Goal: Information Seeking & Learning: Learn about a topic

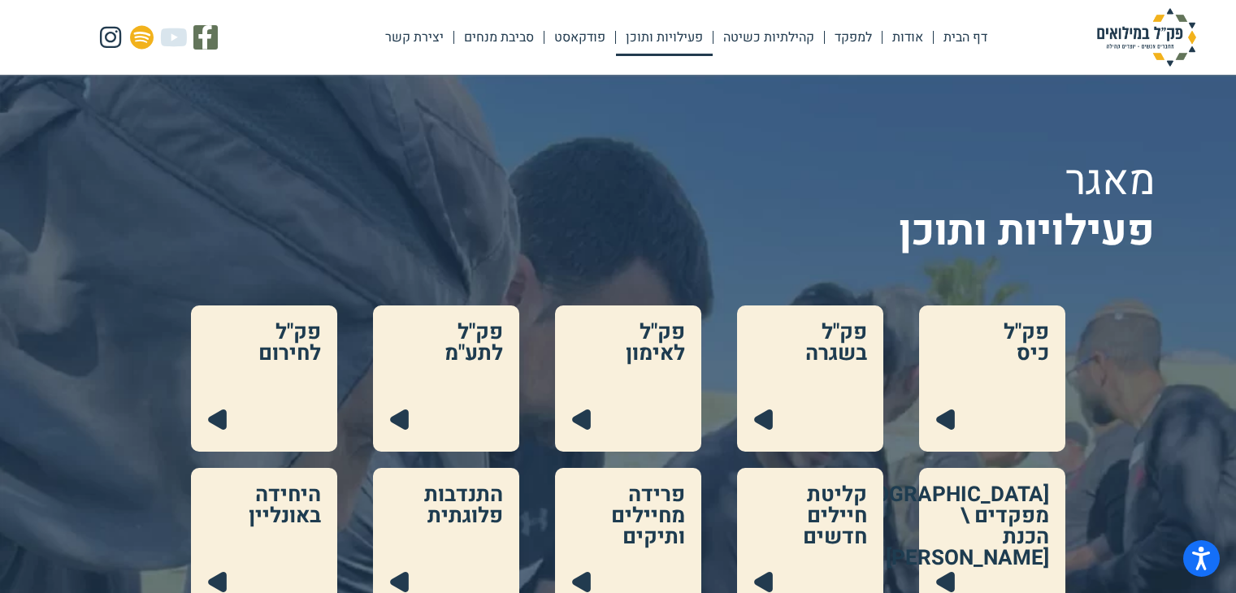
scroll to position [202, 0]
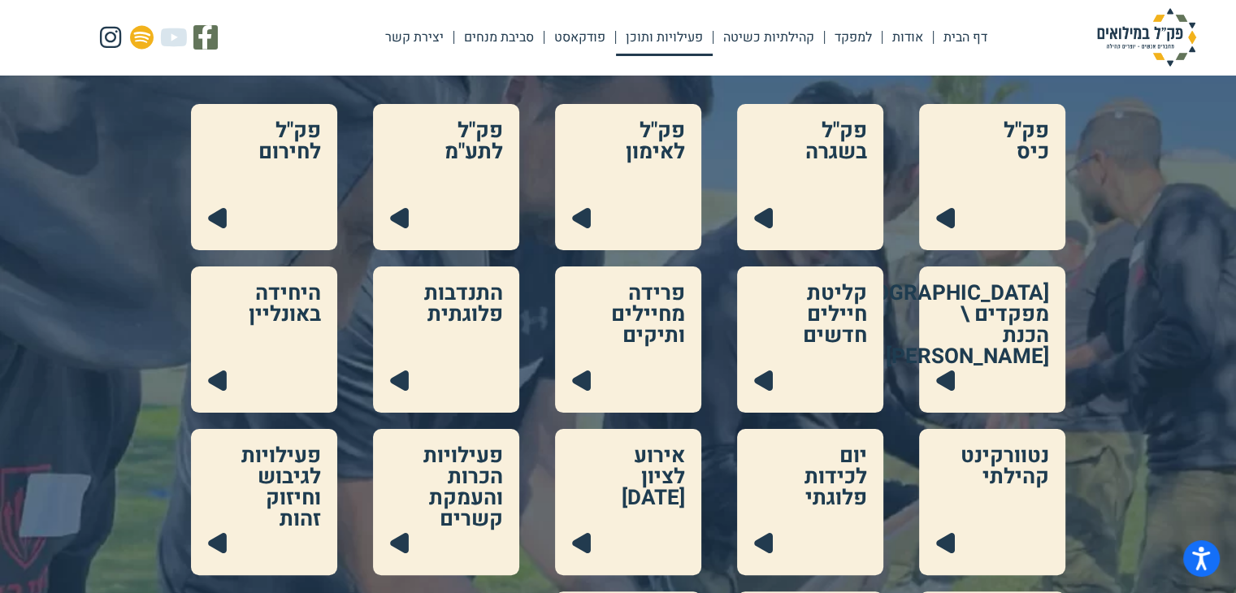
click at [628, 180] on link at bounding box center [628, 177] width 146 height 146
click at [418, 244] on link at bounding box center [446, 177] width 146 height 146
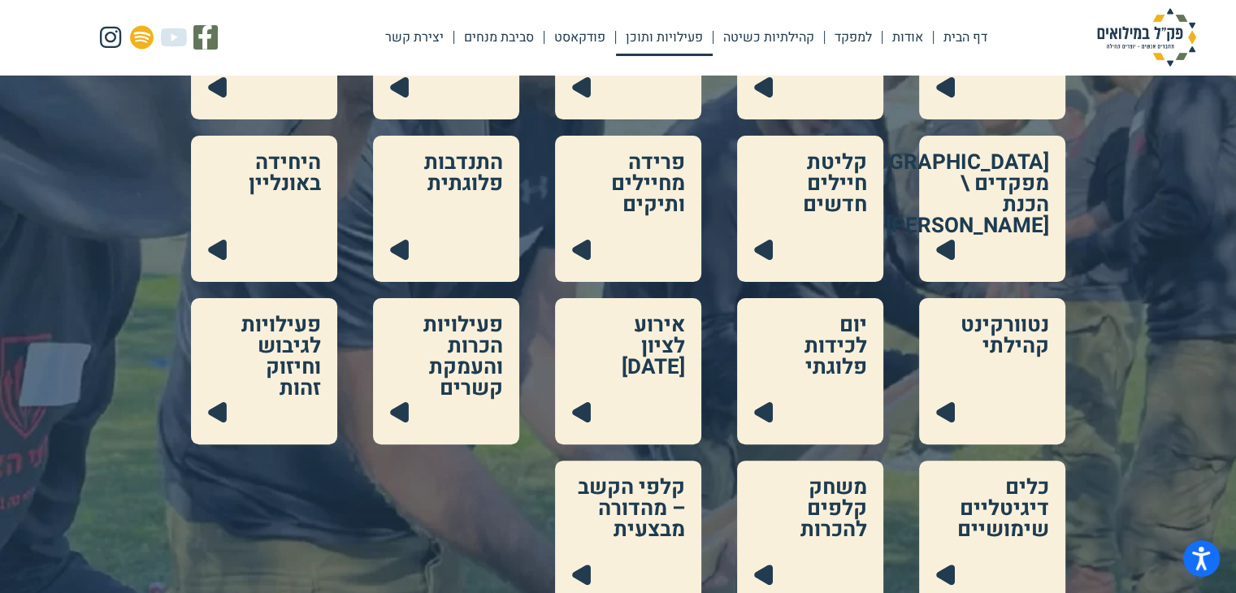
scroll to position [334, 0]
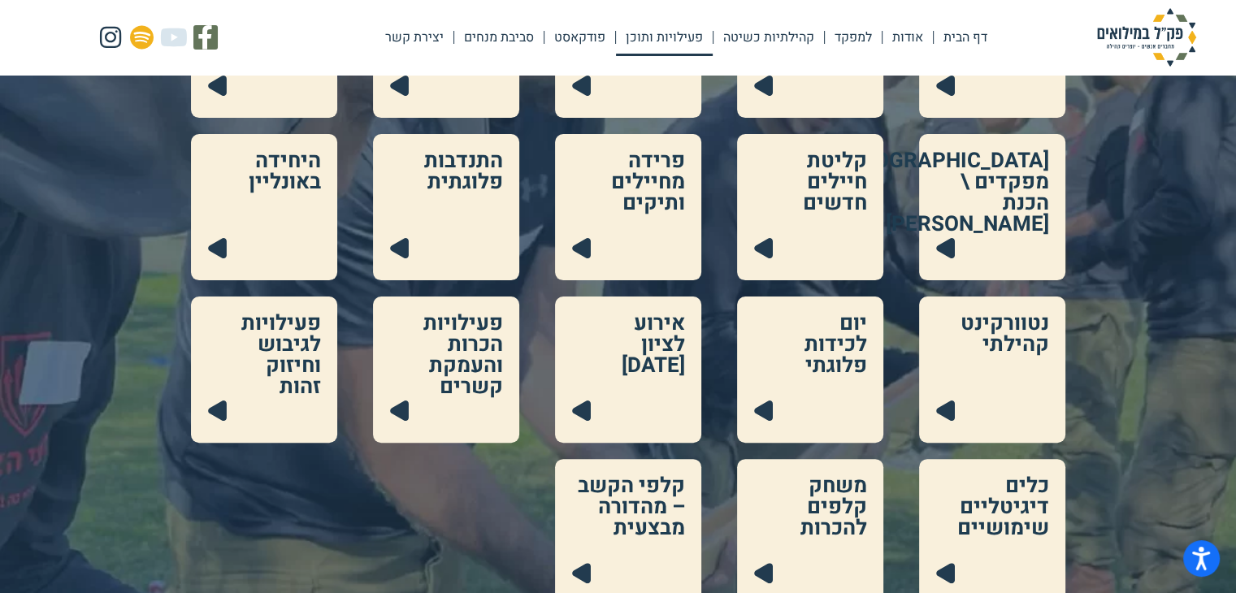
click at [957, 521] on link at bounding box center [992, 532] width 146 height 146
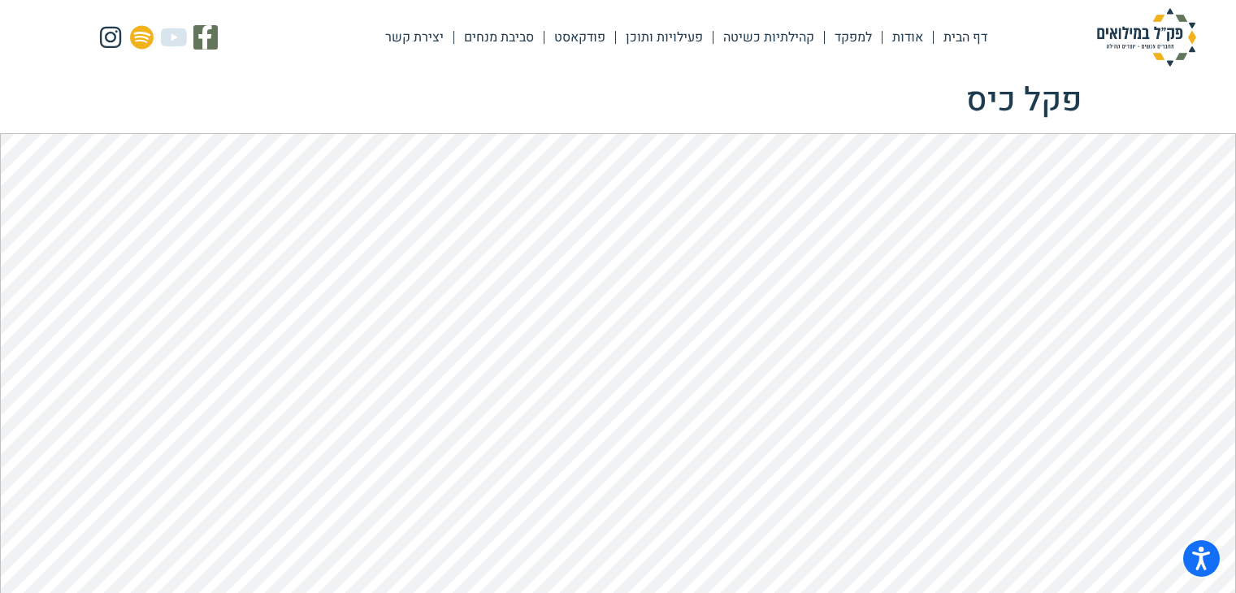
scroll to position [19, 0]
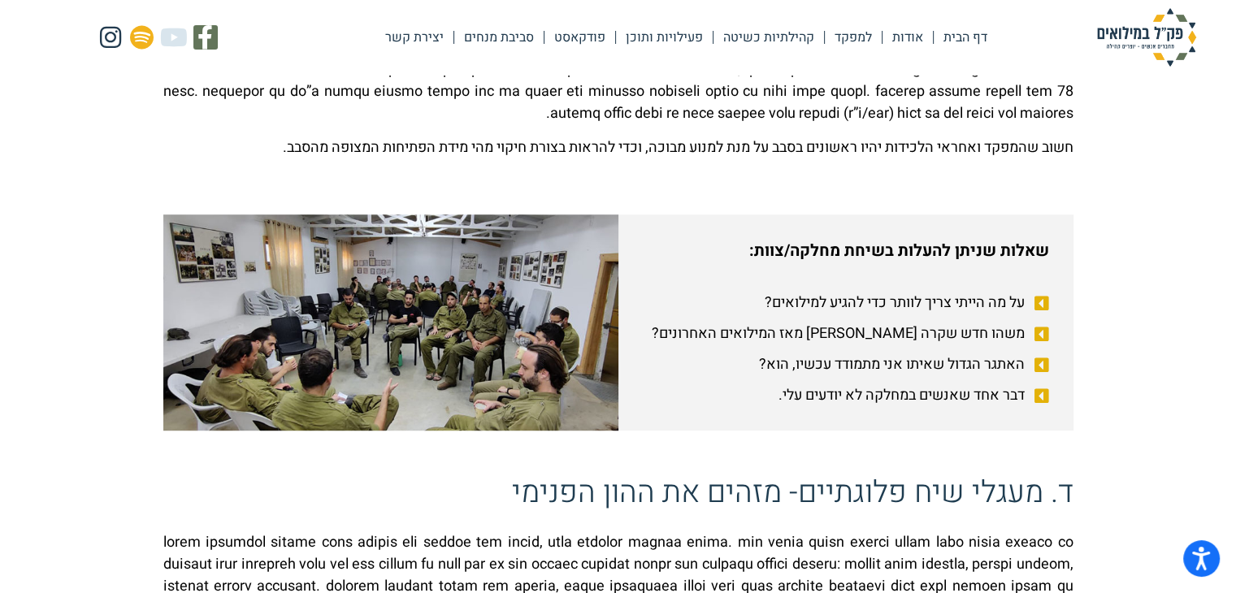
scroll to position [939, 0]
click at [891, 302] on span "על מה הייתי צריך לוותר כדי להגיע למילואים?" at bounding box center [897, 302] width 264 height 22
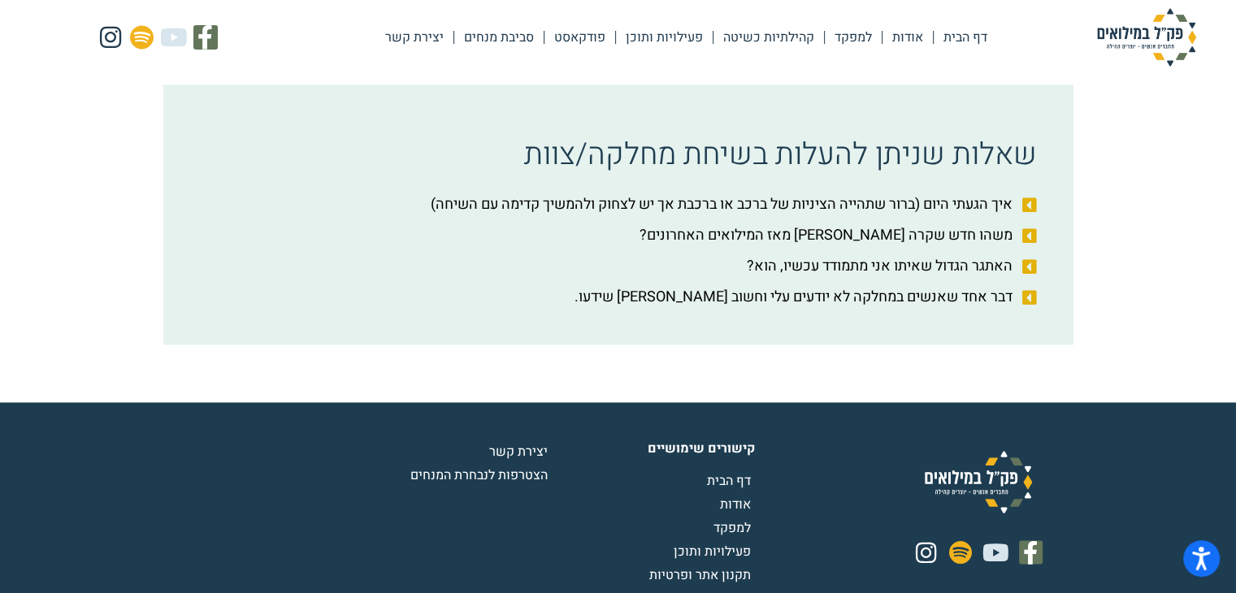
scroll to position [2675, 0]
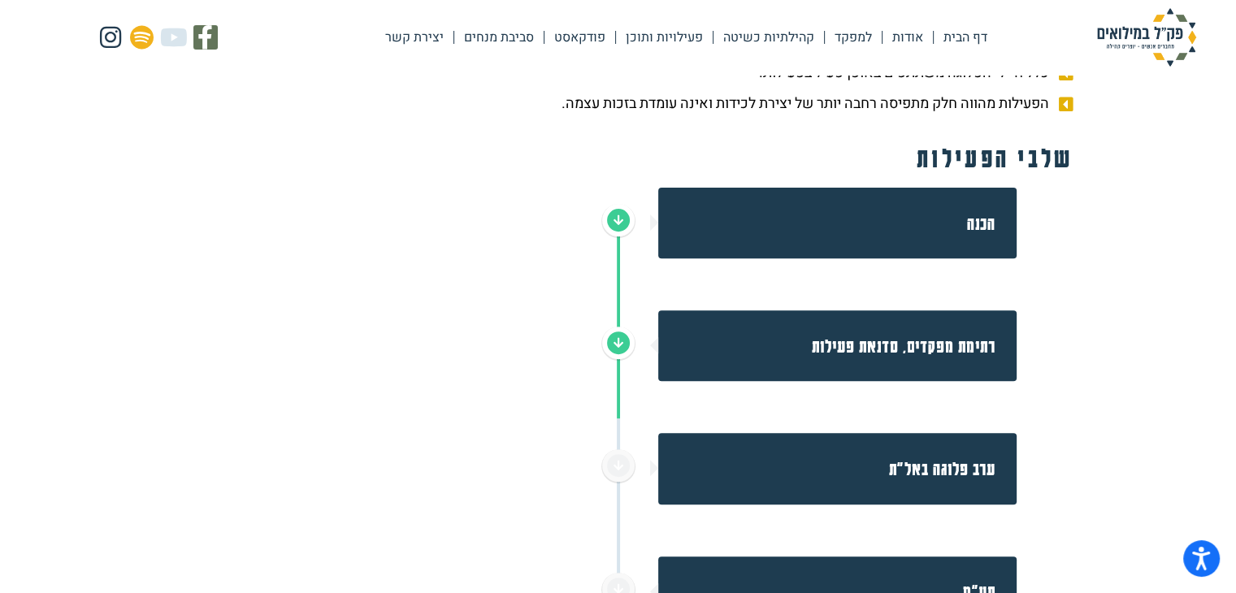
scroll to position [543, 0]
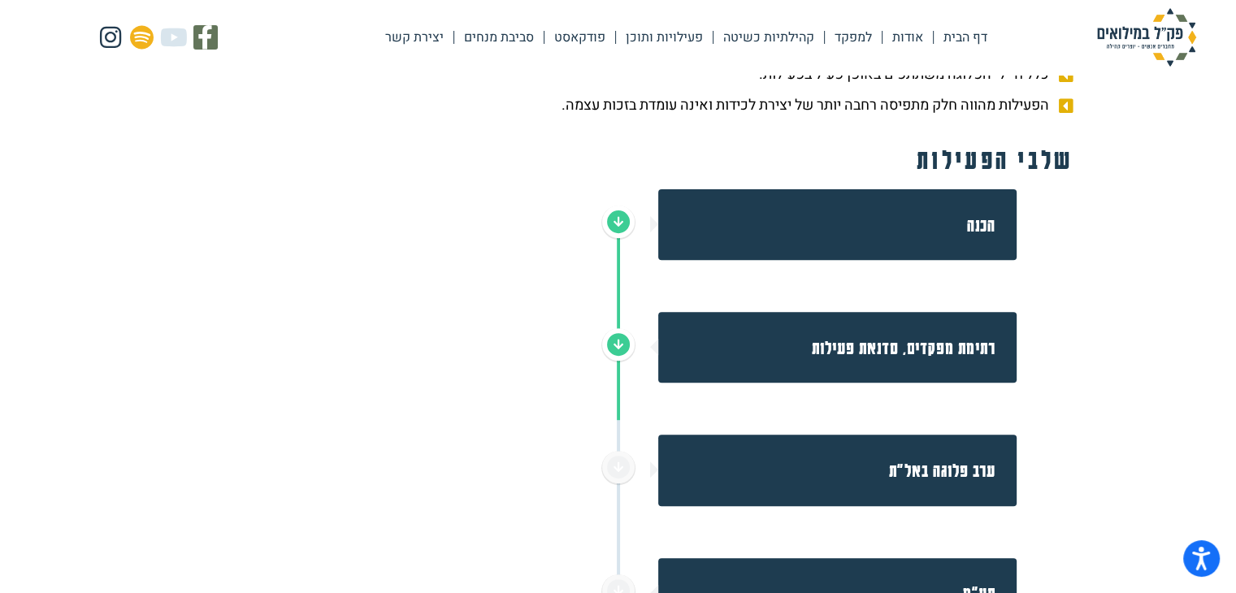
click at [743, 206] on div "הכנה" at bounding box center [837, 224] width 358 height 71
click at [735, 349] on h2 "רתימת מפקדים, סדנאת פעילות" at bounding box center [836, 347] width 317 height 29
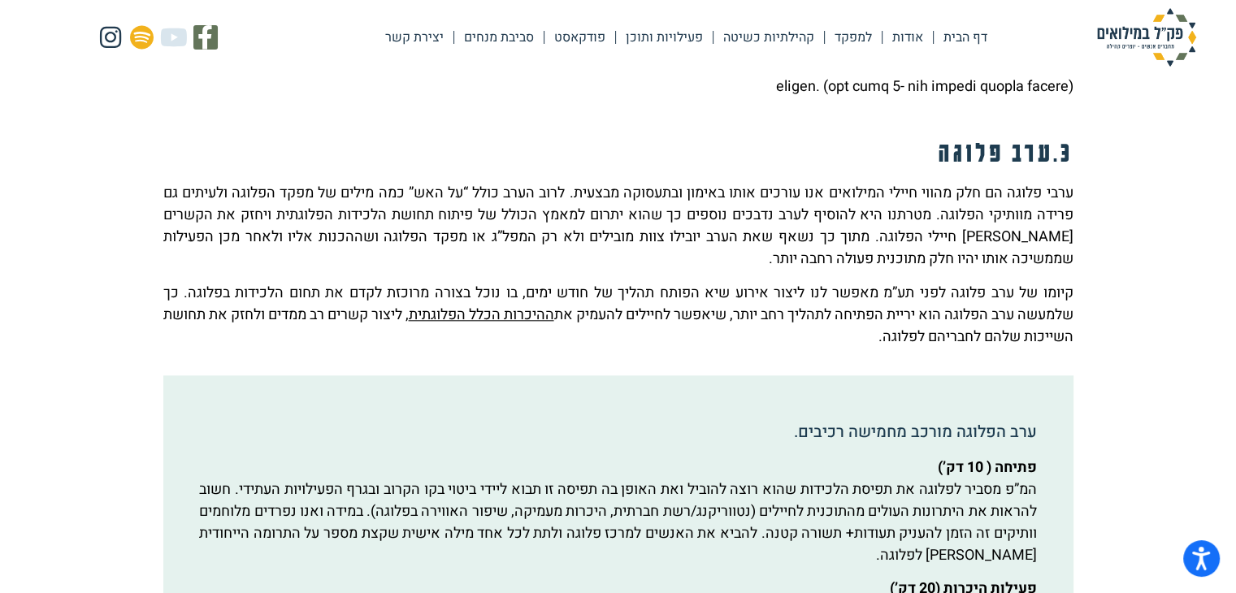
scroll to position [1659, 0]
click at [502, 316] on u "ההיכרות הכלל הפלוגתית" at bounding box center [481, 313] width 145 height 22
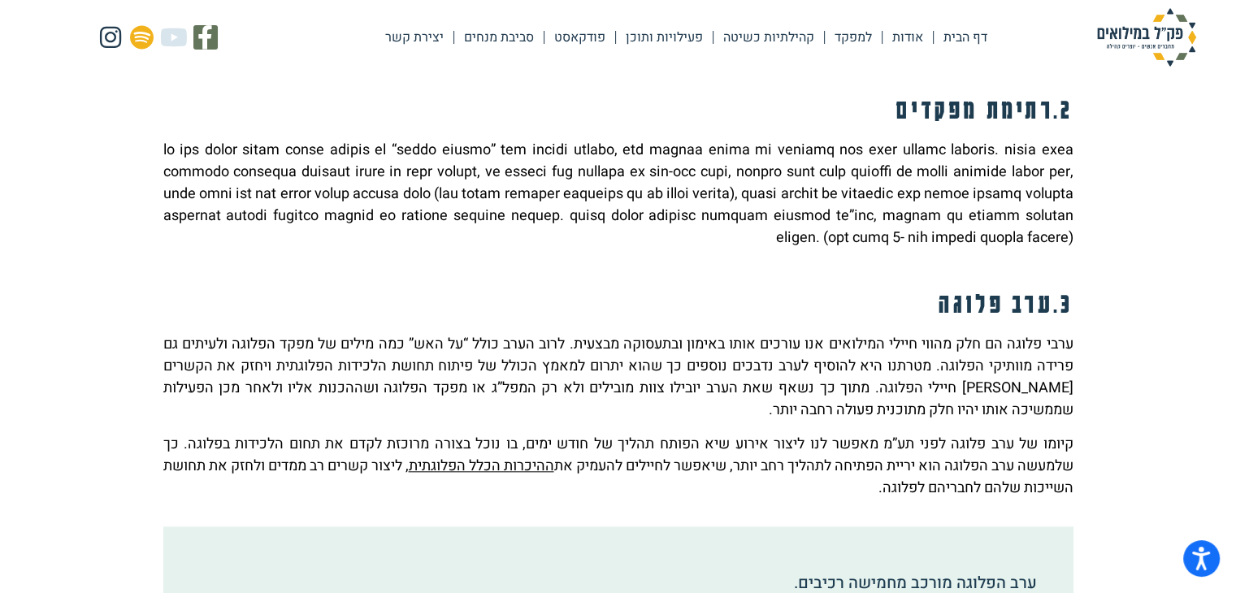
scroll to position [1500, 0]
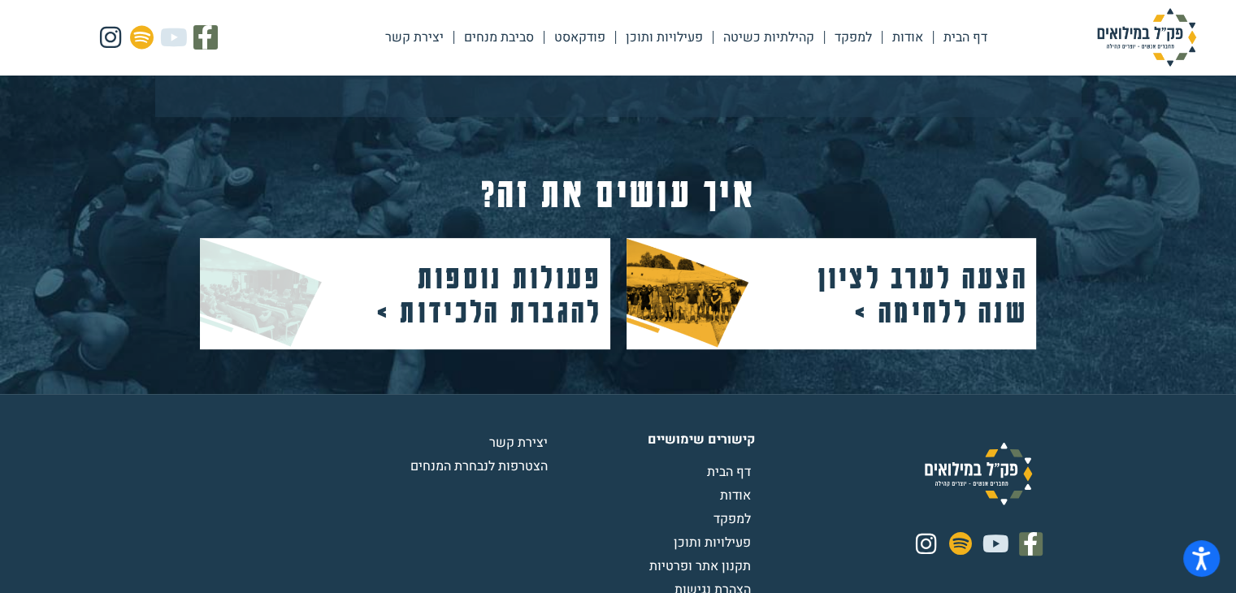
scroll to position [723, 0]
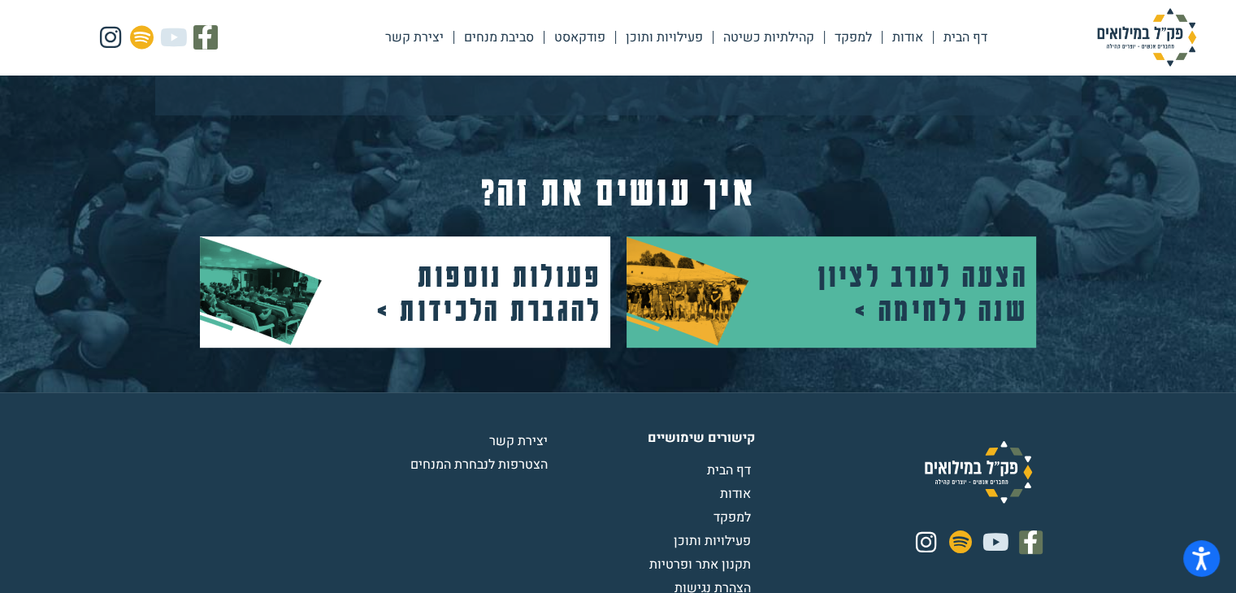
click at [730, 277] on img at bounding box center [687, 291] width 123 height 111
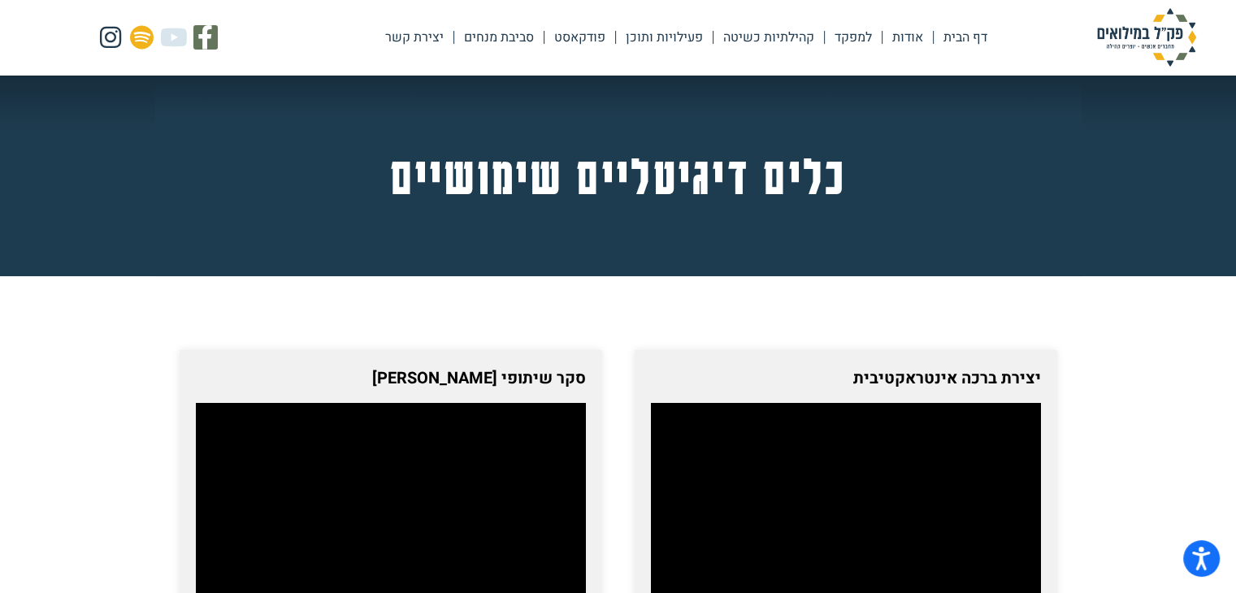
drag, startPoint x: 0, startPoint y: 0, endPoint x: 842, endPoint y: 297, distance: 892.5
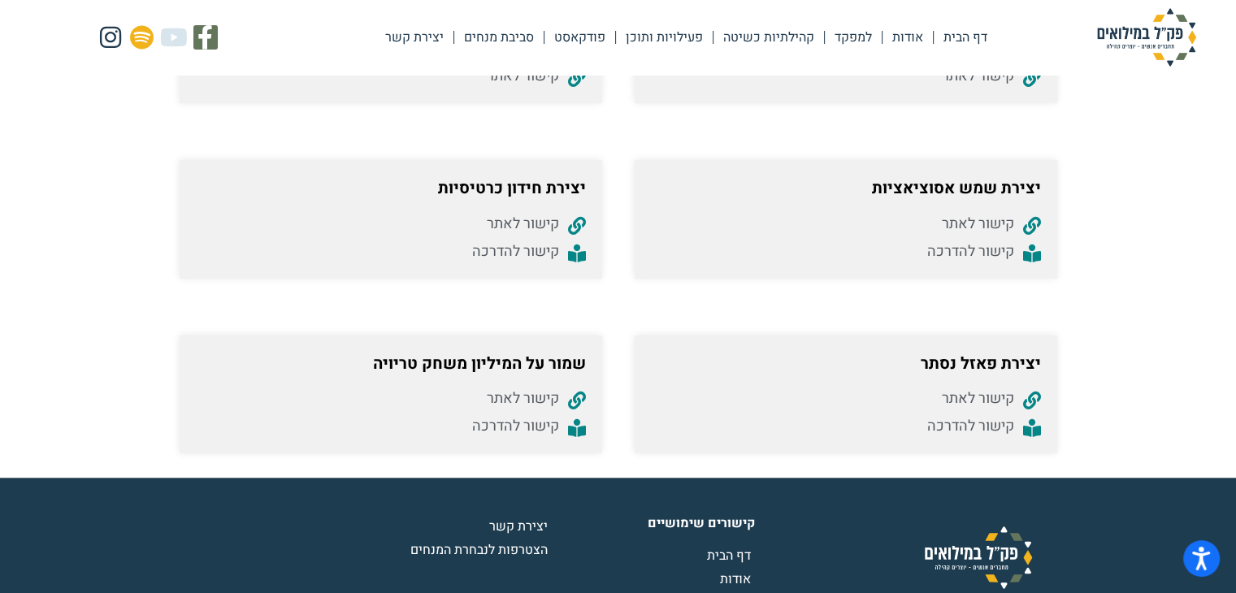
scroll to position [1338, 0]
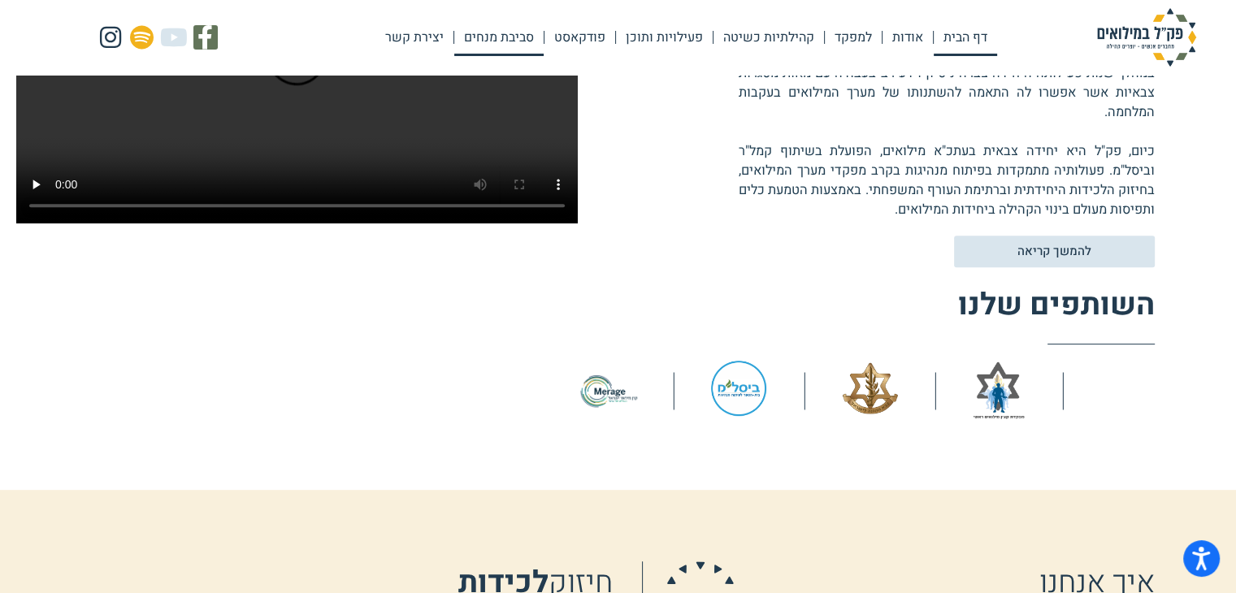
scroll to position [637, 0]
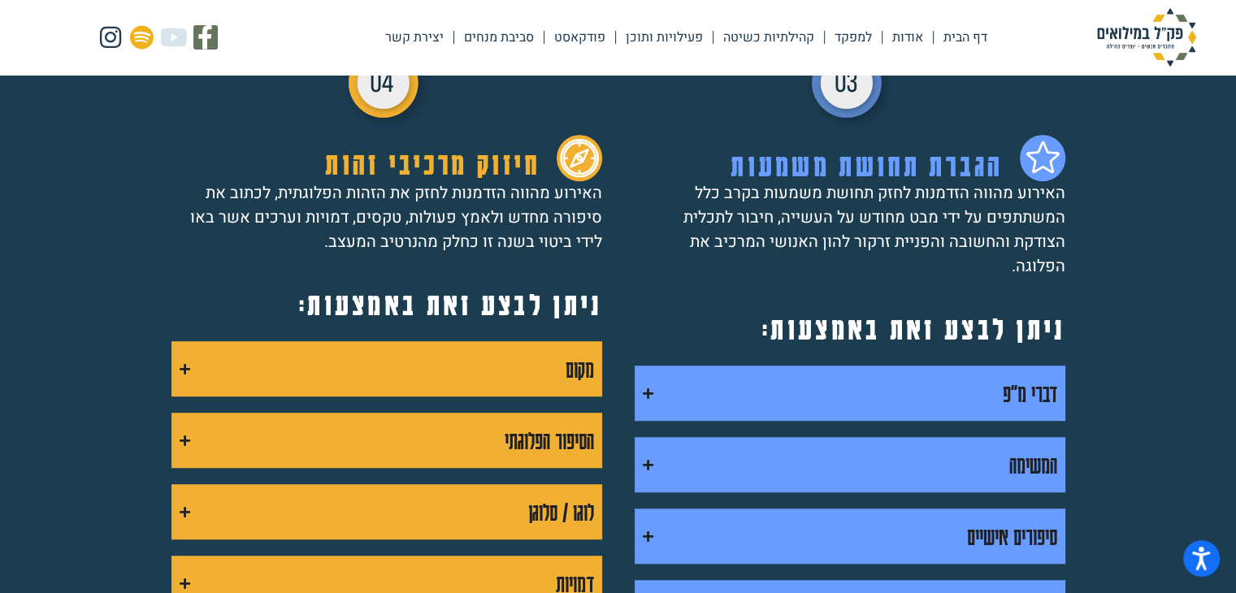
scroll to position [1043, 0]
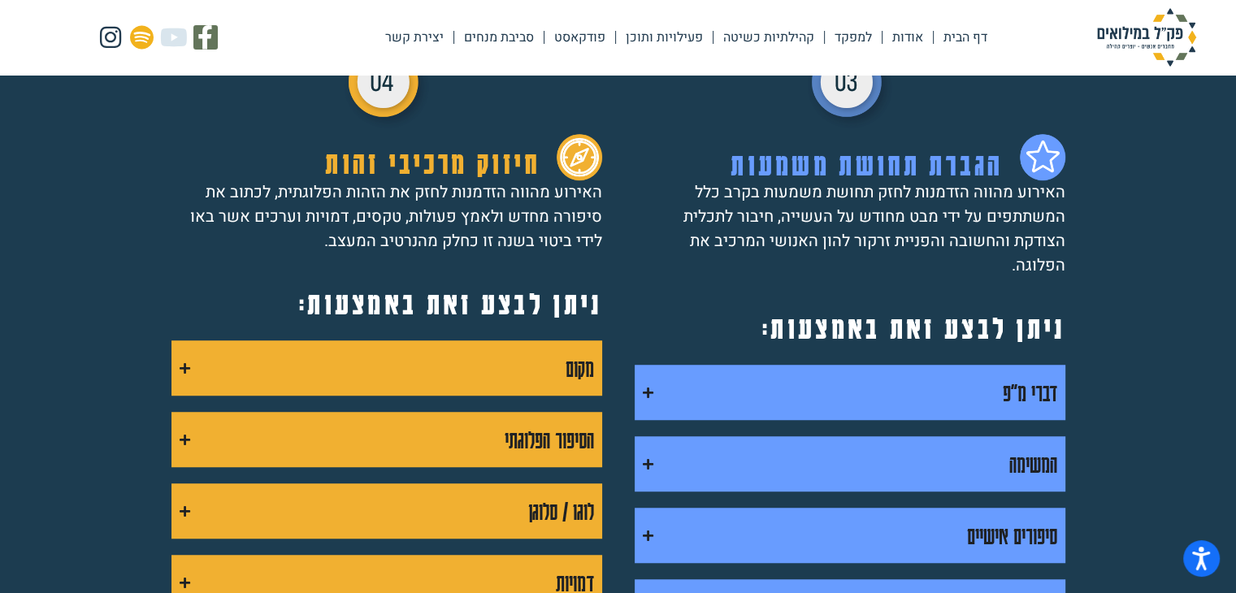
click at [731, 365] on summary "דברי מ"פ" at bounding box center [850, 392] width 431 height 55
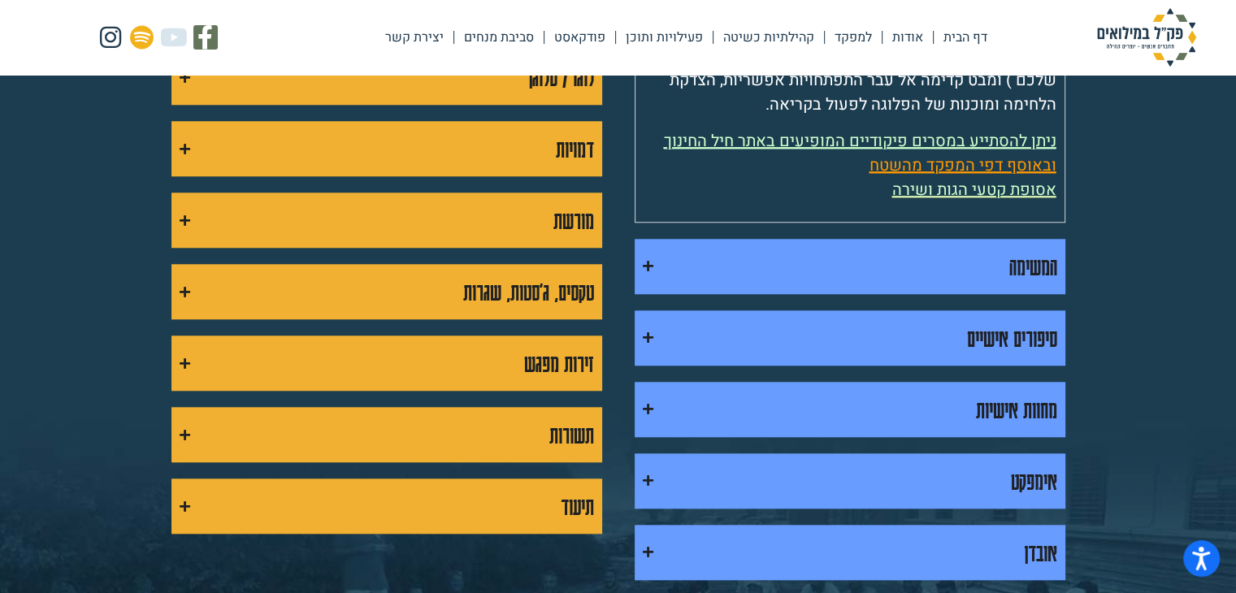
scroll to position [1478, 0]
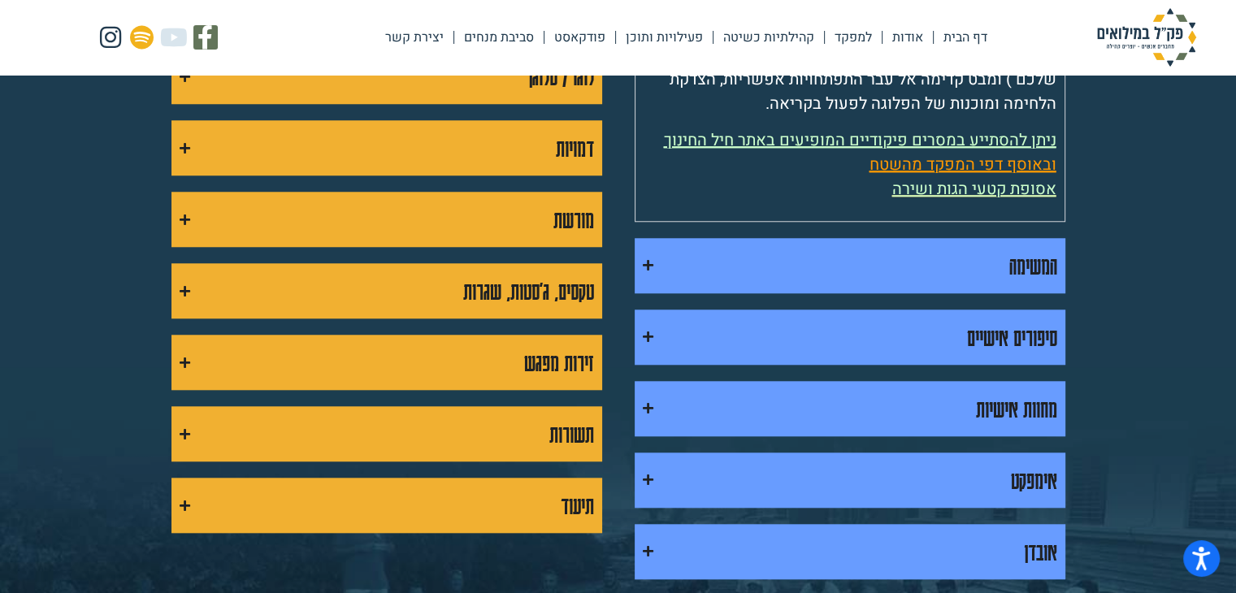
click at [748, 280] on div "דברי מ"פ חזרה על הפעילות של הפלוגה בשנה האחרונה ובעיקר ציון הערכים המבטאים את ה…" at bounding box center [850, 290] width 431 height 721
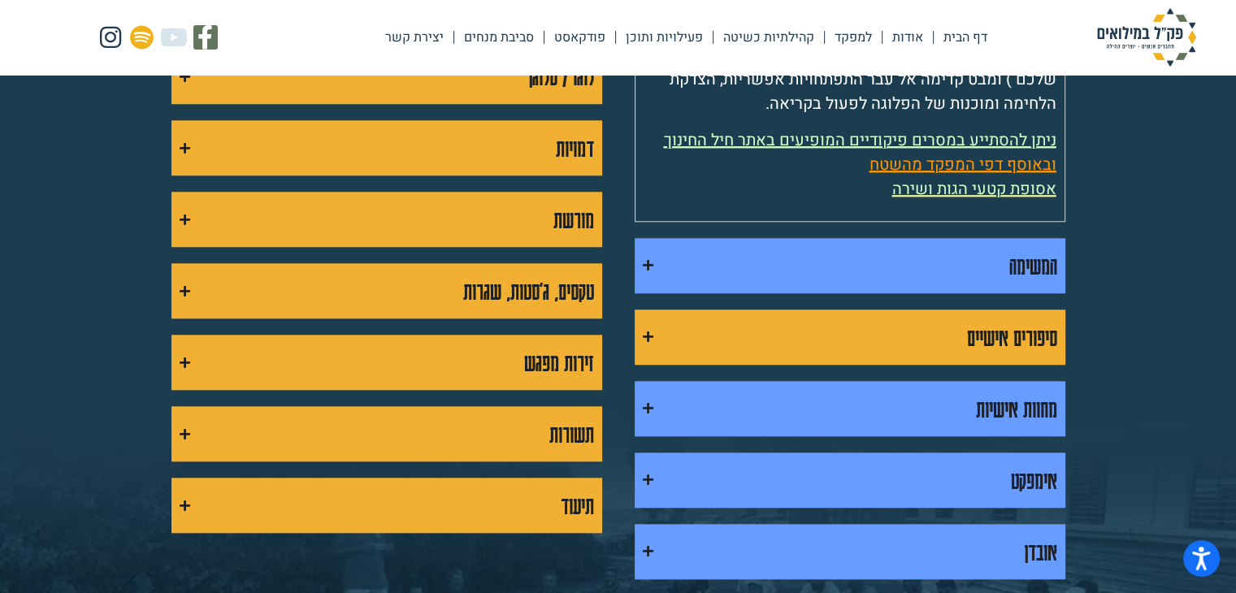
click at [748, 310] on summary "סיפורים אישיים" at bounding box center [850, 337] width 431 height 55
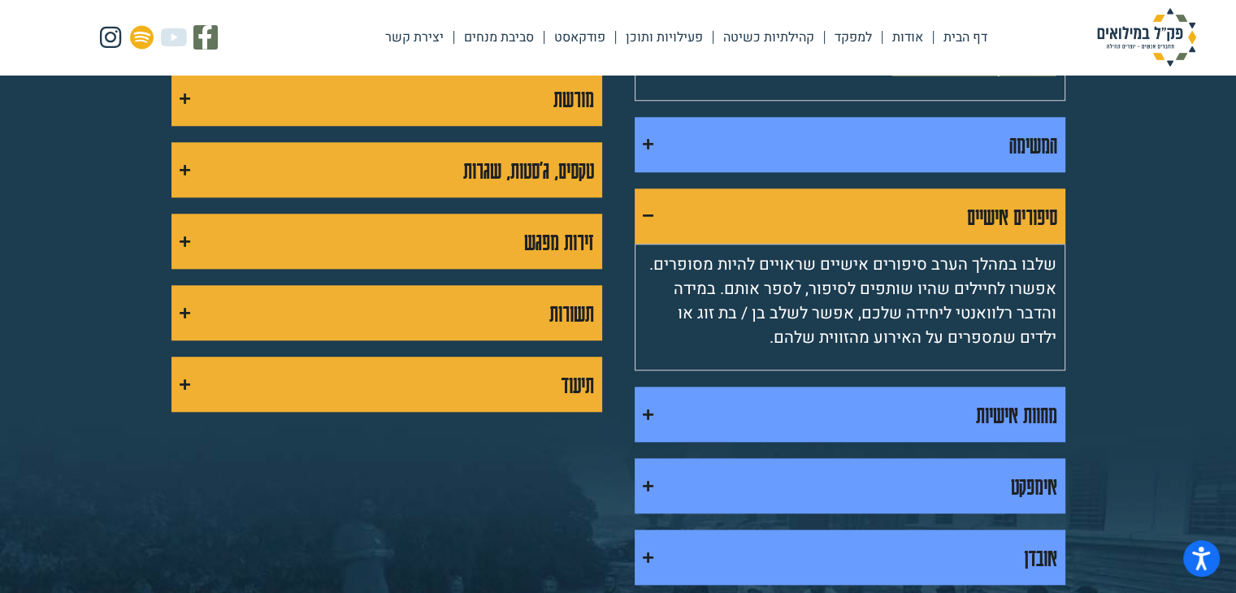
scroll to position [1606, 0]
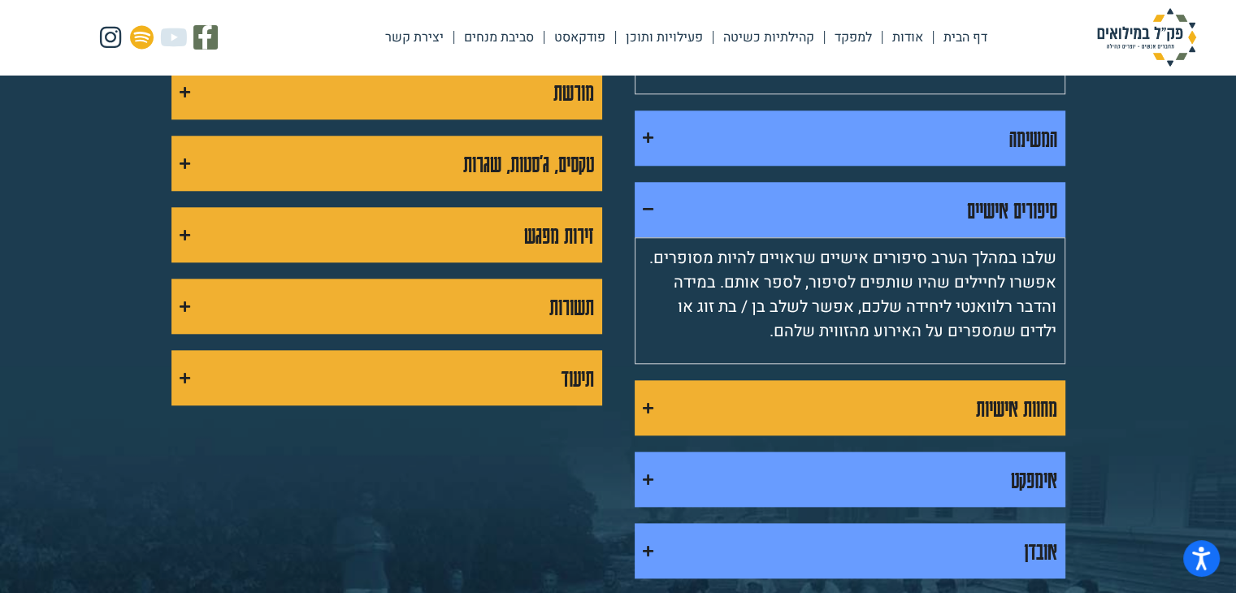
click at [737, 388] on summary "מחוות אישיות" at bounding box center [850, 407] width 431 height 55
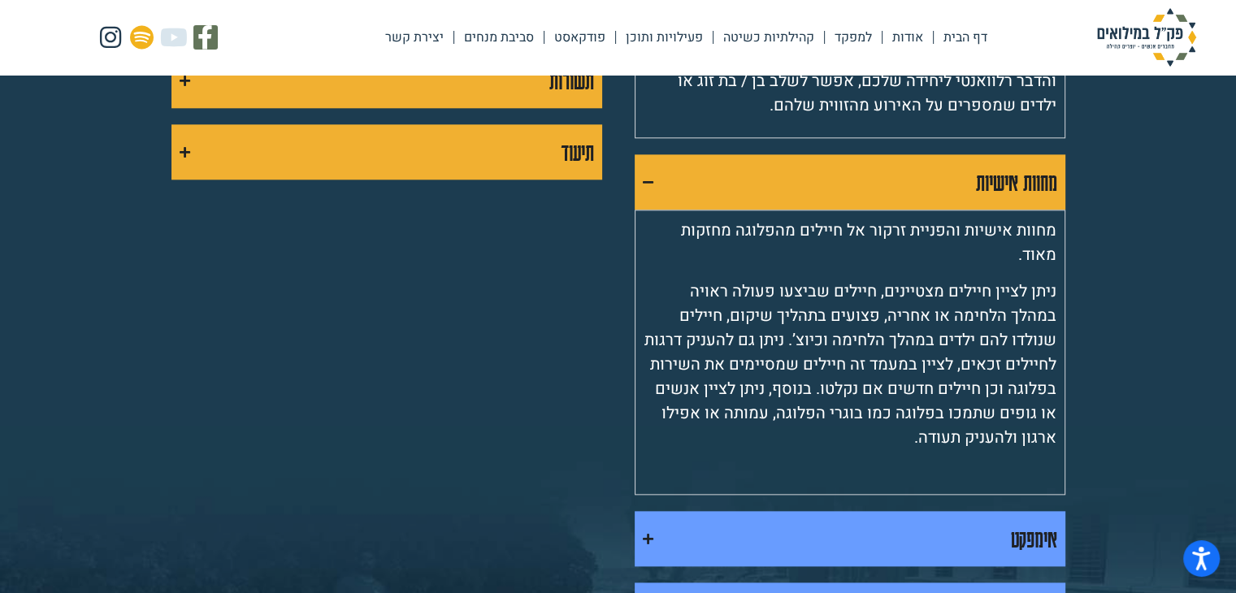
scroll to position [1890, 0]
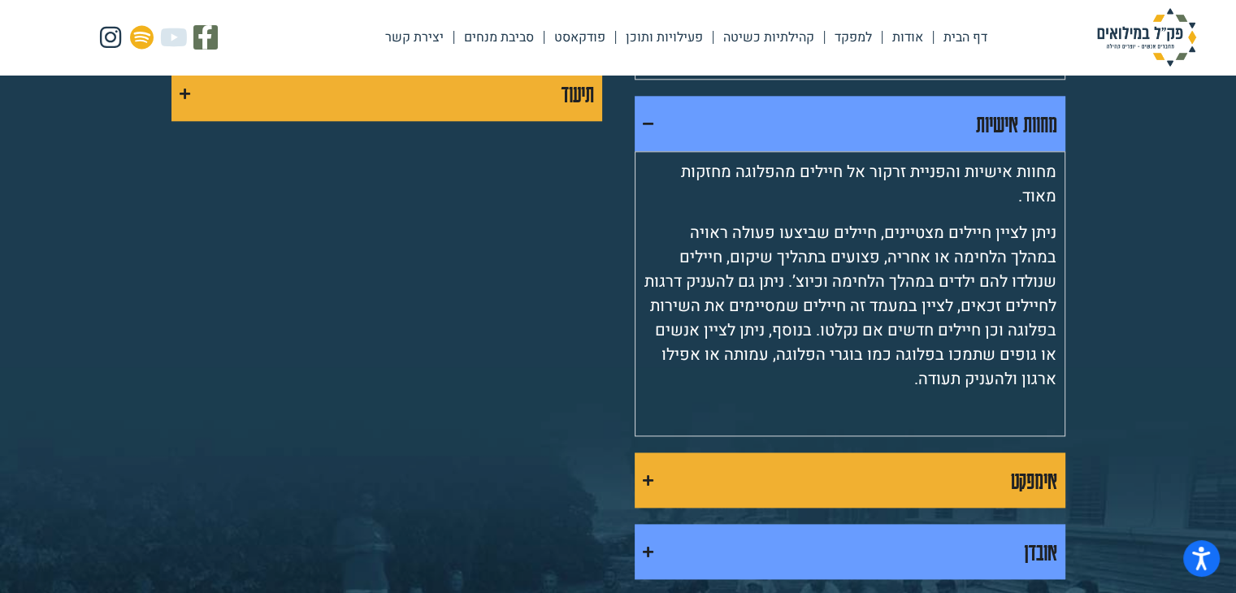
click at [736, 455] on summary "אימפקט" at bounding box center [850, 480] width 431 height 55
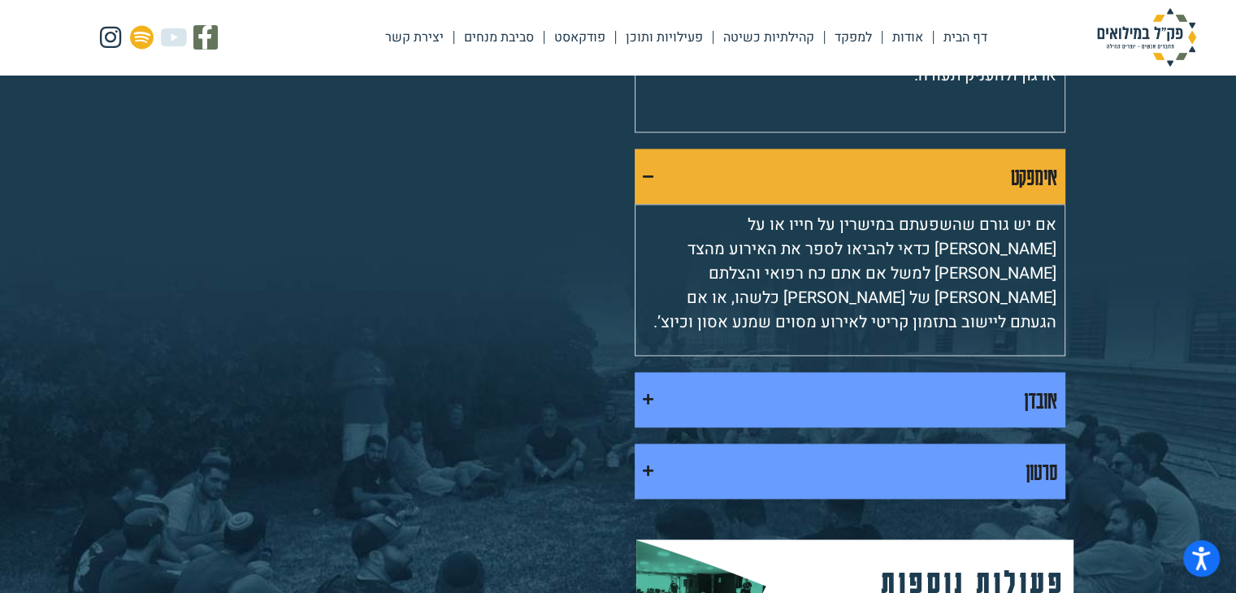
scroll to position [2212, 0]
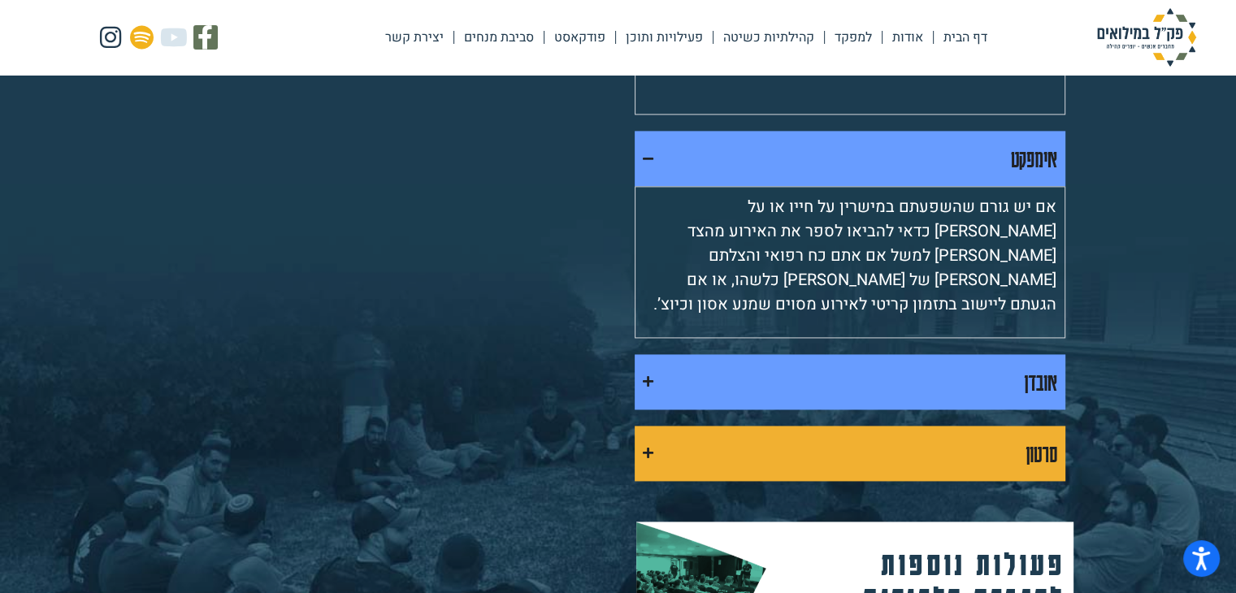
click at [761, 426] on summary "סרטון" at bounding box center [850, 453] width 431 height 55
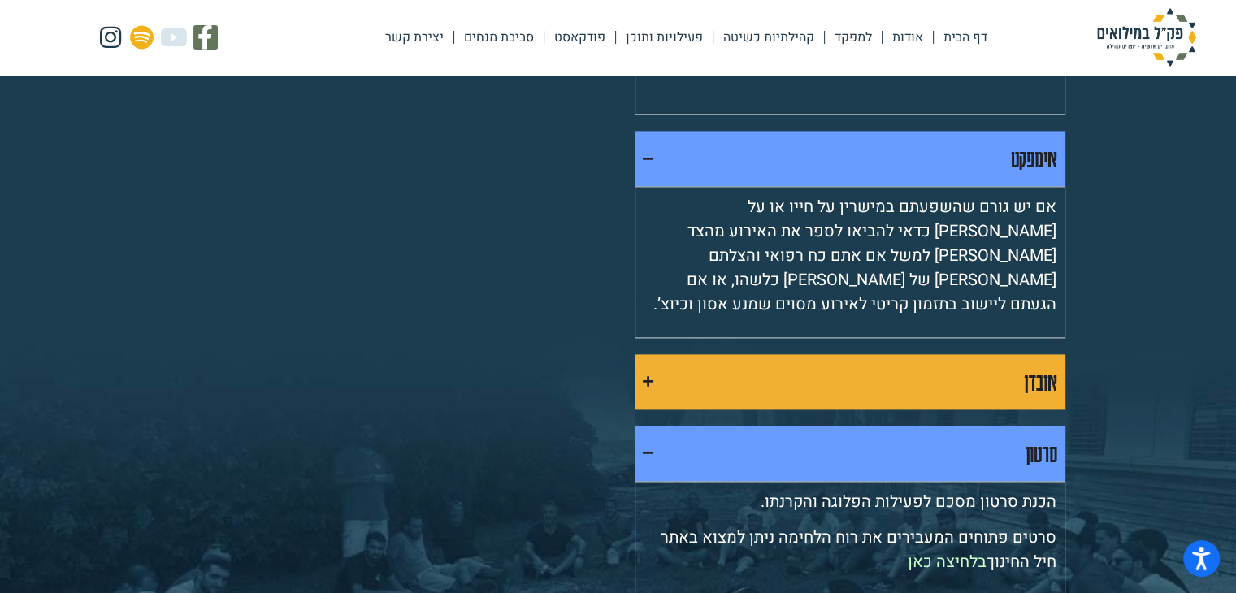
click at [787, 354] on summary "אובדן" at bounding box center [850, 381] width 431 height 55
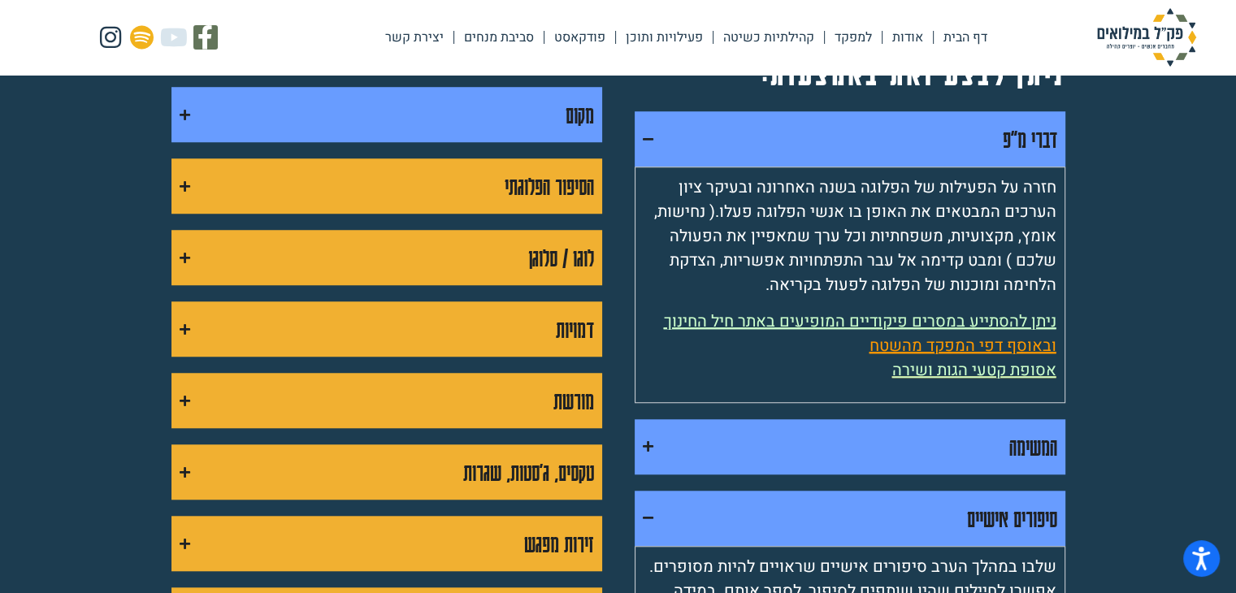
scroll to position [1298, 0]
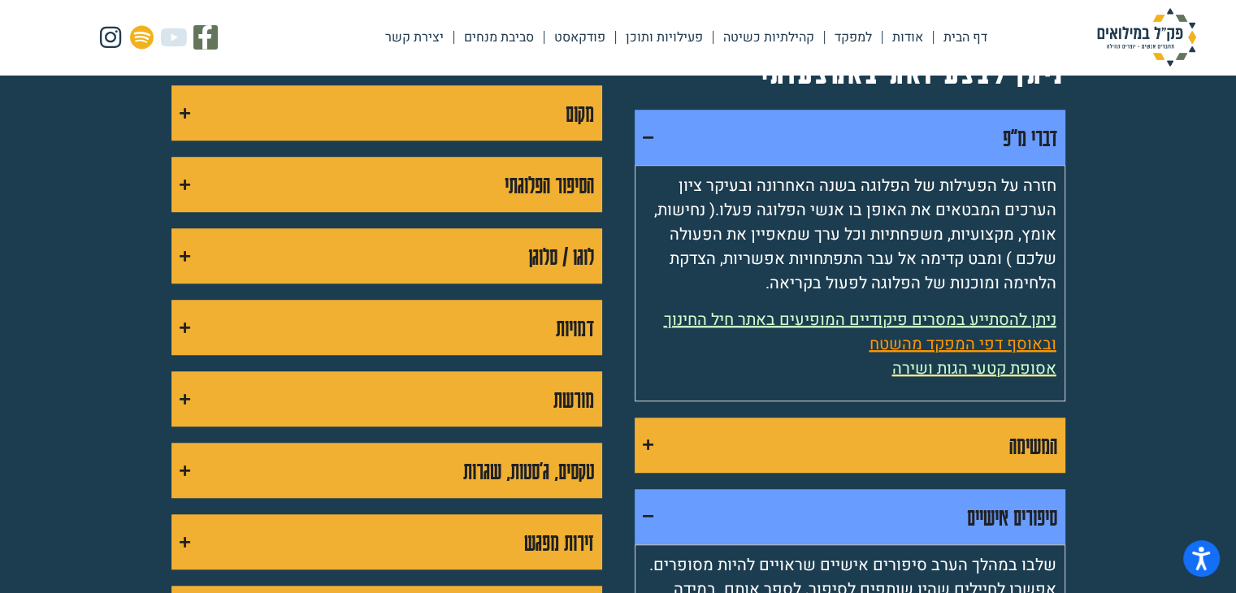
click at [699, 418] on summary "המשימה" at bounding box center [850, 445] width 431 height 55
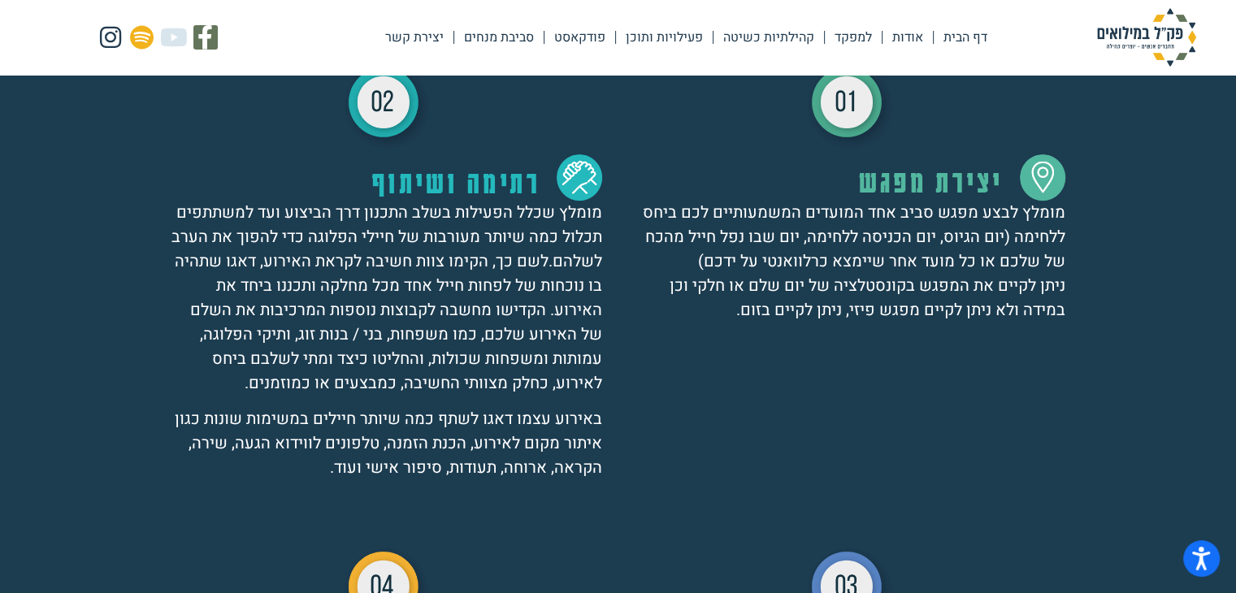
scroll to position [532, 0]
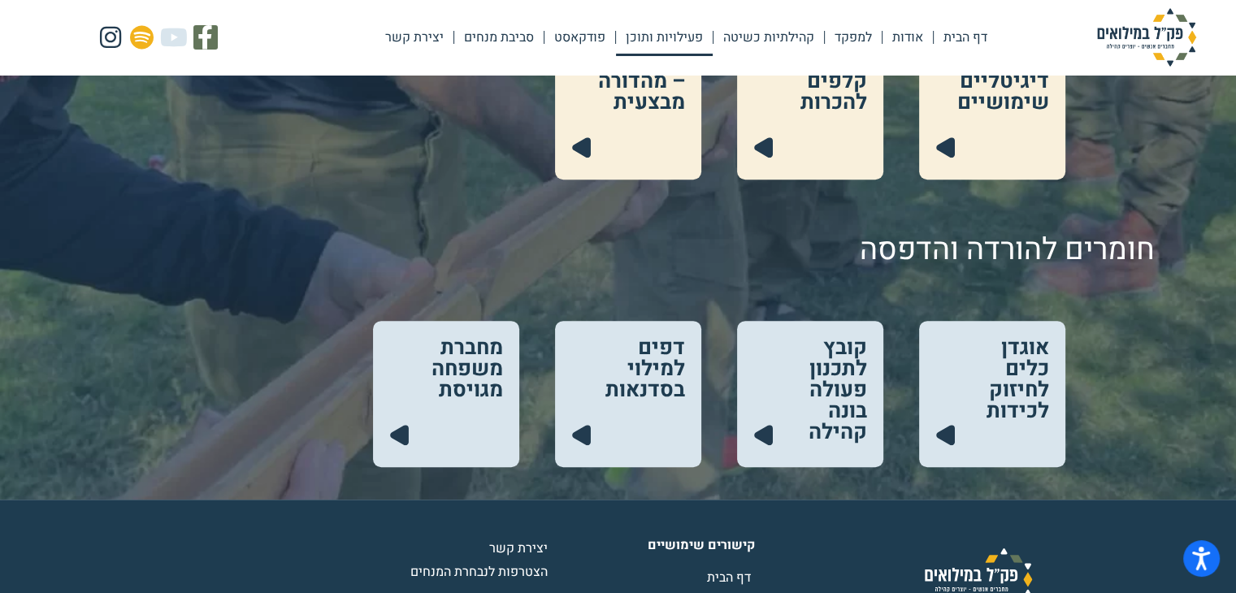
scroll to position [750, 0]
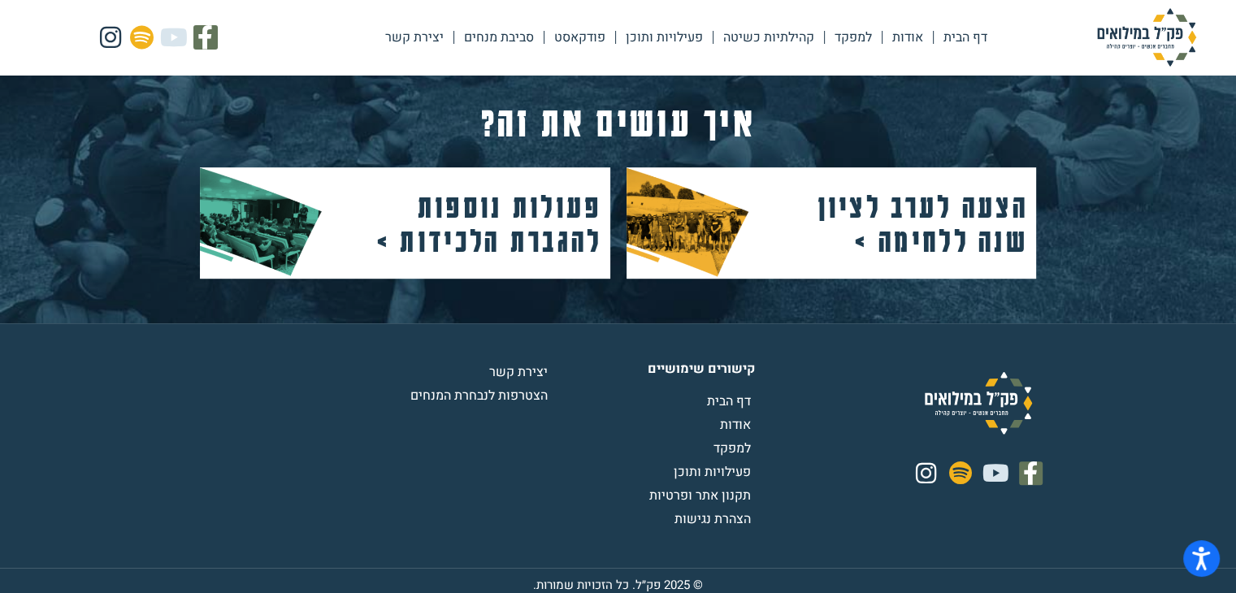
scroll to position [793, 0]
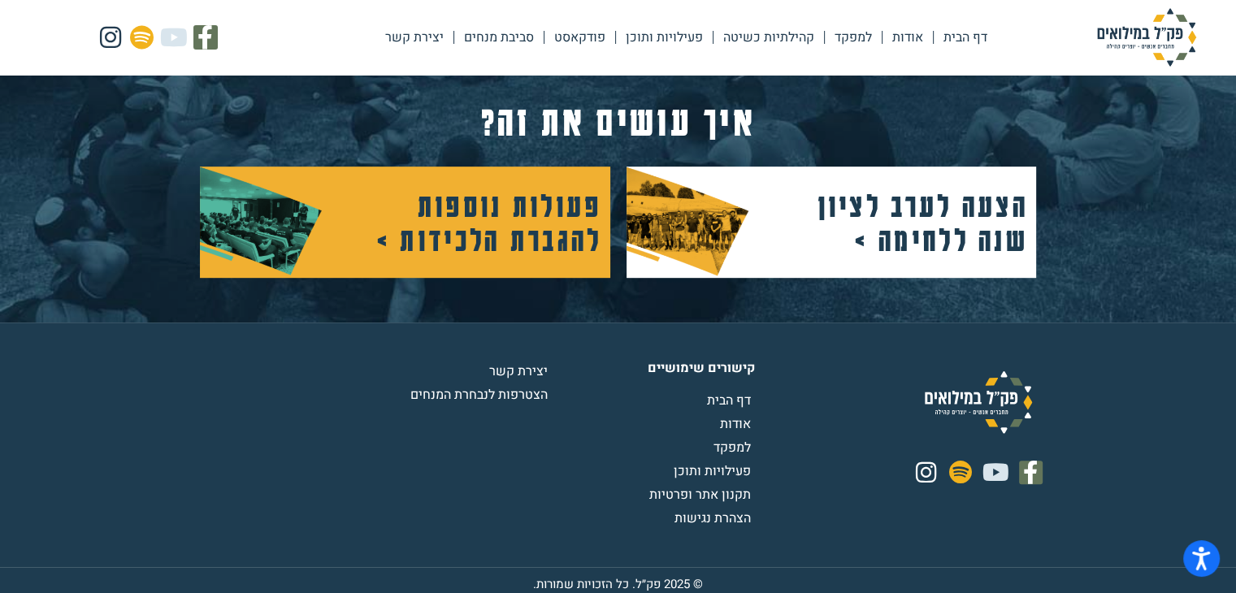
click at [555, 216] on h2 "פעולות נוספות להגברת הלכידות >" at bounding box center [480, 222] width 244 height 68
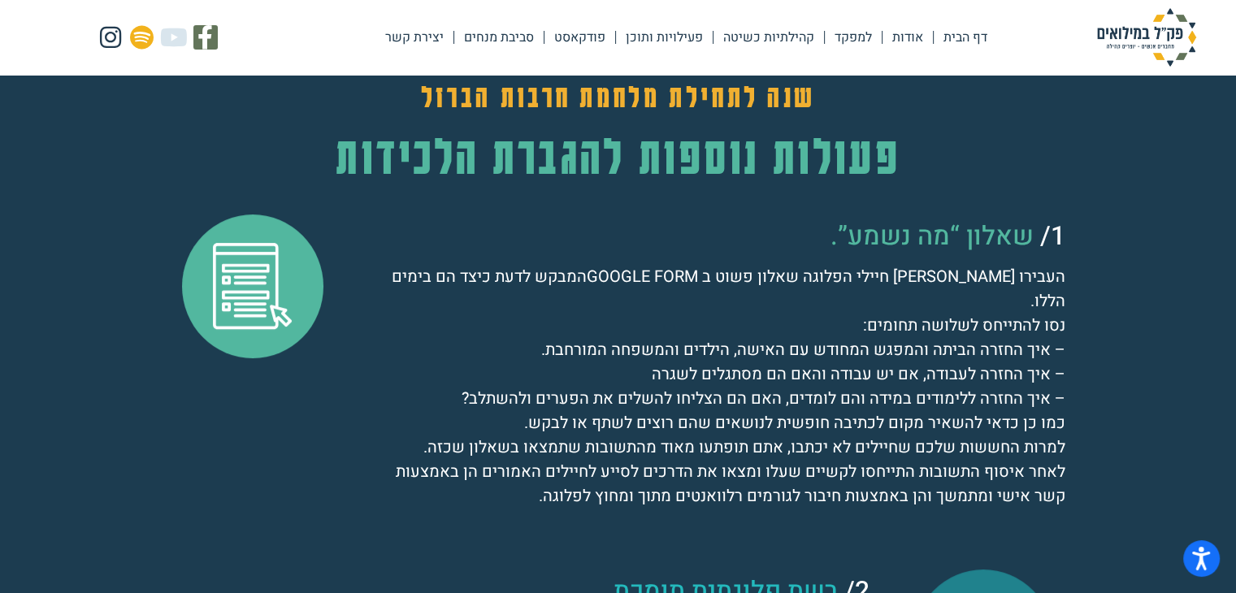
scroll to position [184, 0]
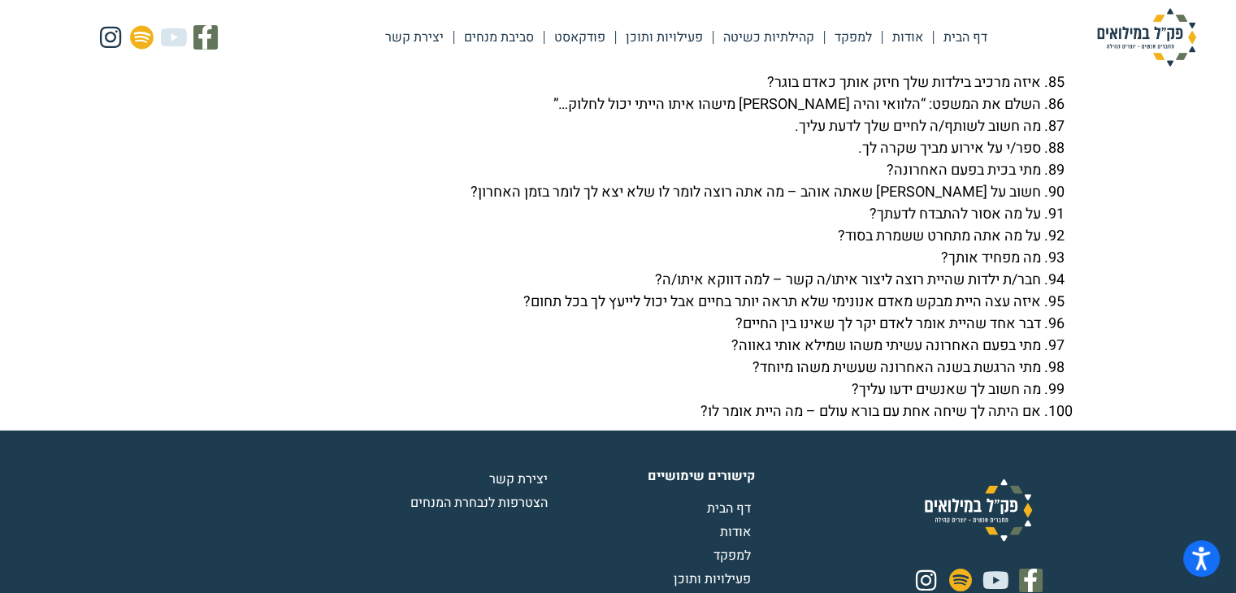
scroll to position [5939, 0]
